Goal: Entertainment & Leisure: Consume media (video, audio)

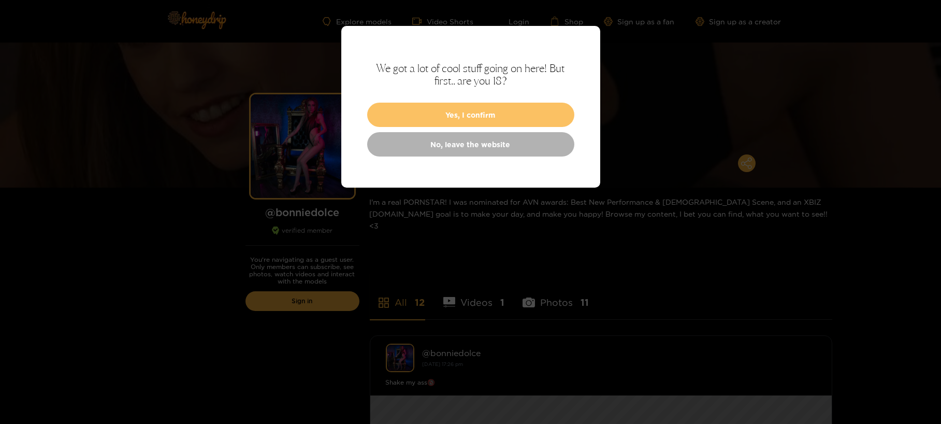
click at [482, 127] on button "Yes, I confirm" at bounding box center [470, 115] width 207 height 24
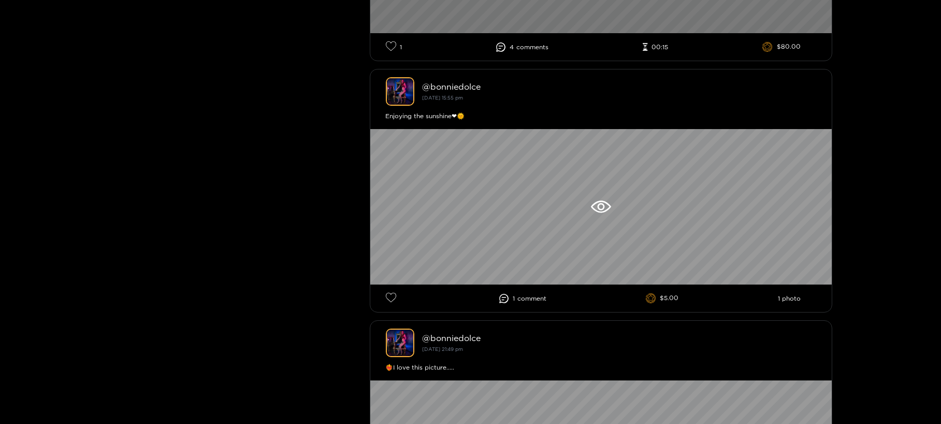
scroll to position [323, 0]
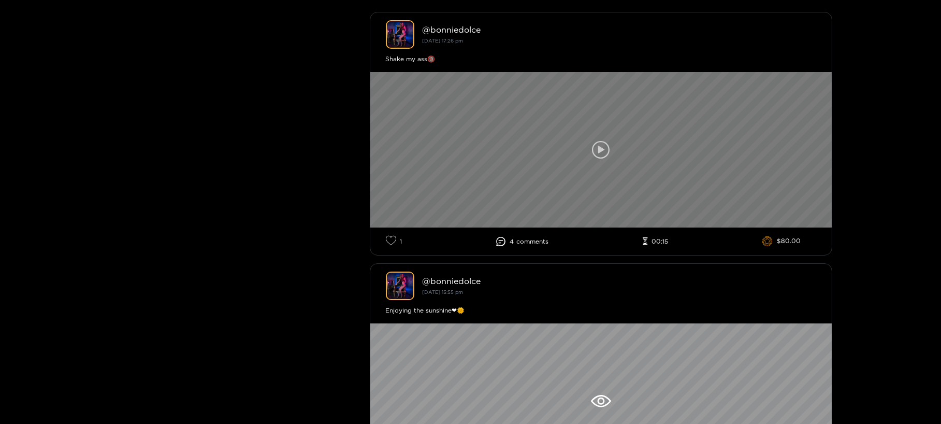
click at [562, 227] on div at bounding box center [601, 149] width 462 height 155
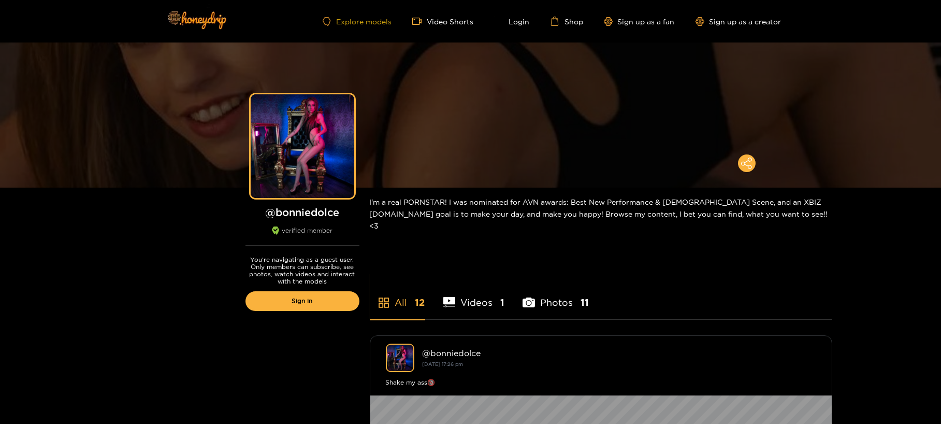
click at [346, 26] on link "Explore models" at bounding box center [357, 21] width 68 height 9
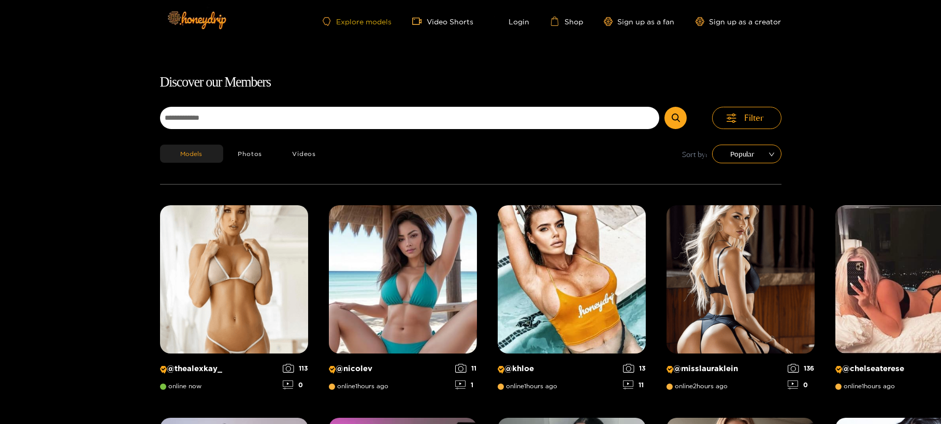
scroll to position [82, 0]
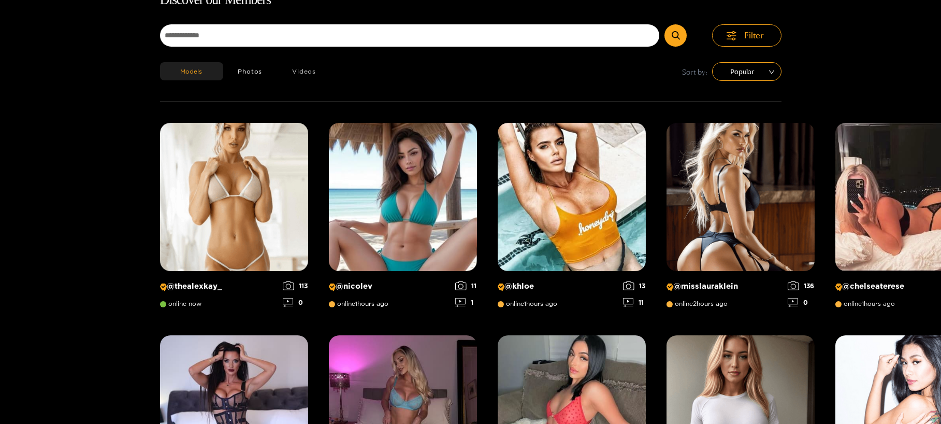
click at [277, 80] on button "Videos" at bounding box center [304, 71] width 54 height 18
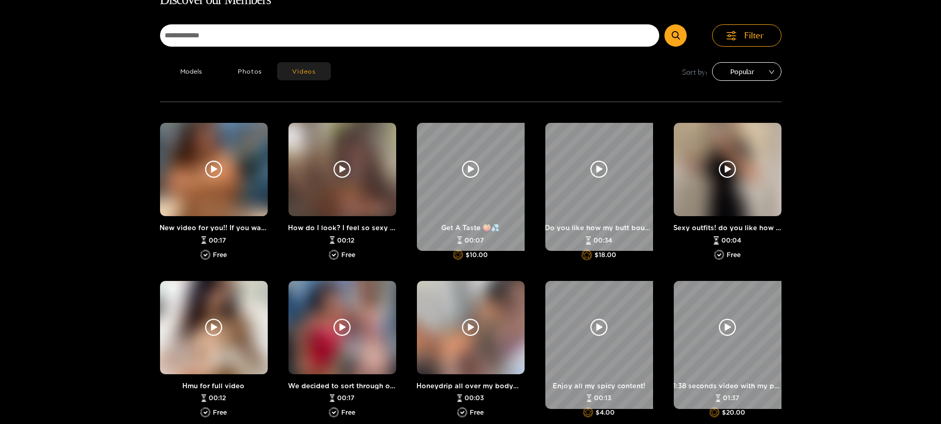
click at [774, 79] on span "Popular" at bounding box center [747, 72] width 54 height 16
click at [782, 47] on button "Filter" at bounding box center [746, 35] width 69 height 22
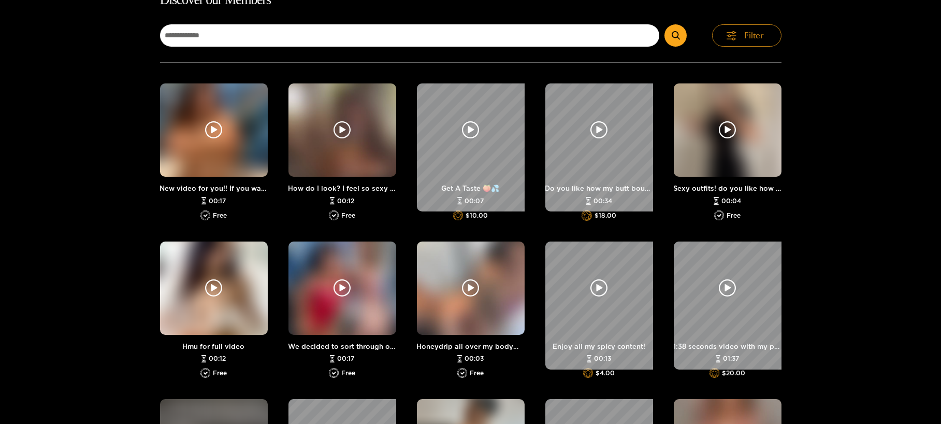
click at [782, 47] on button "Filter" at bounding box center [746, 35] width 69 height 22
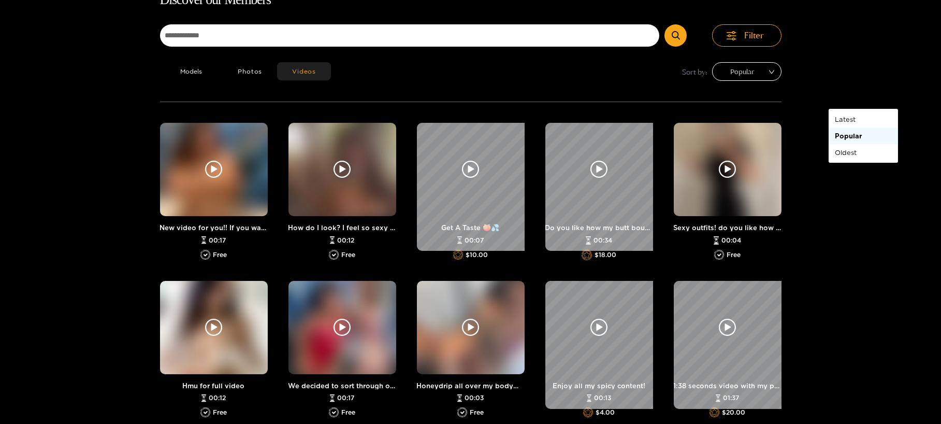
click at [782, 81] on div "Popular" at bounding box center [746, 71] width 69 height 19
click at [774, 79] on span "Popular" at bounding box center [747, 72] width 54 height 16
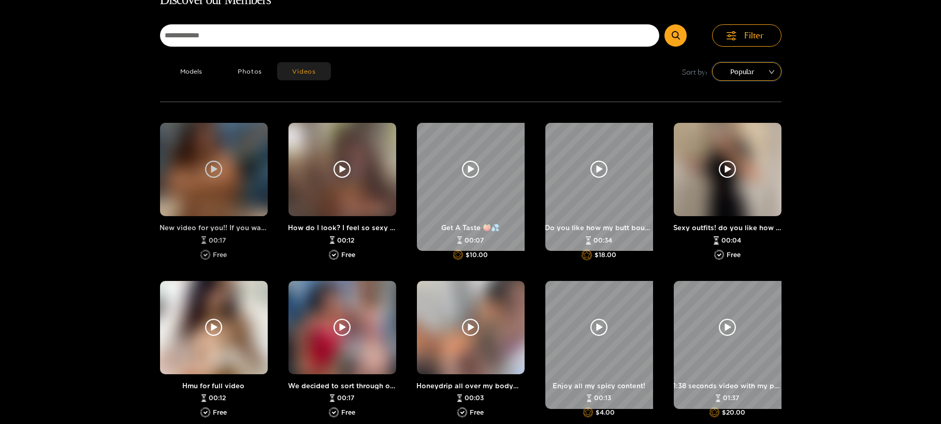
click at [160, 216] on div at bounding box center [214, 169] width 108 height 93
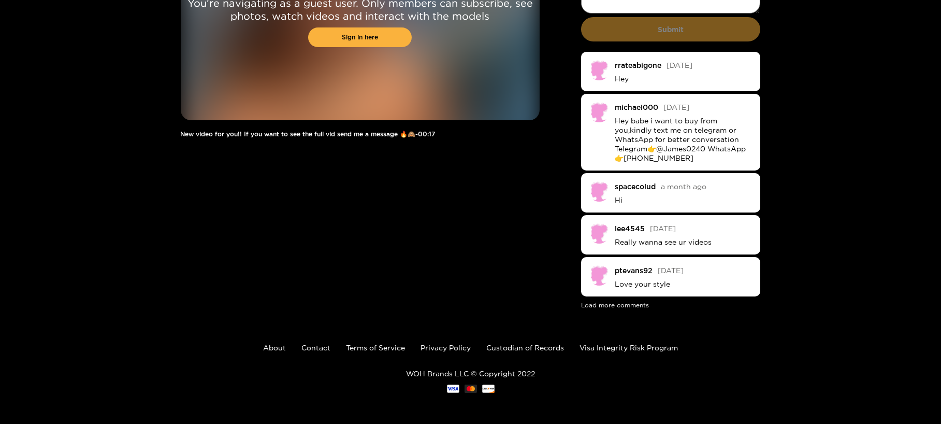
scroll to position [304, 0]
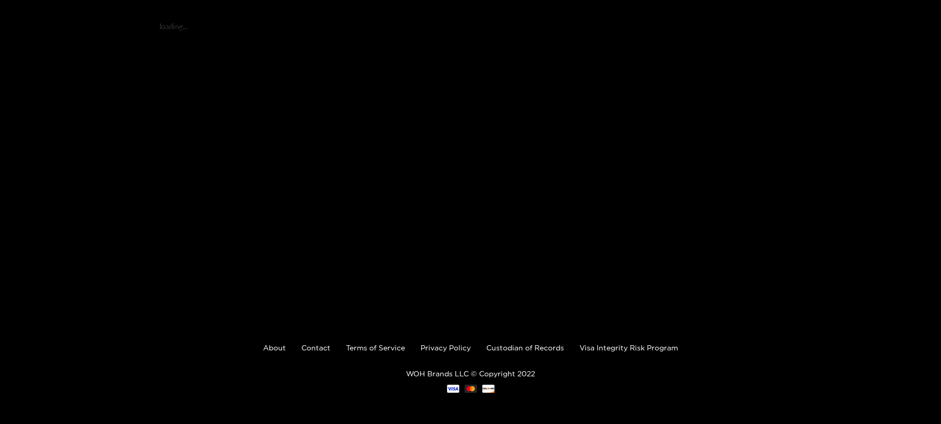
scroll to position [82, 0]
